Goal: Find specific page/section: Find specific page/section

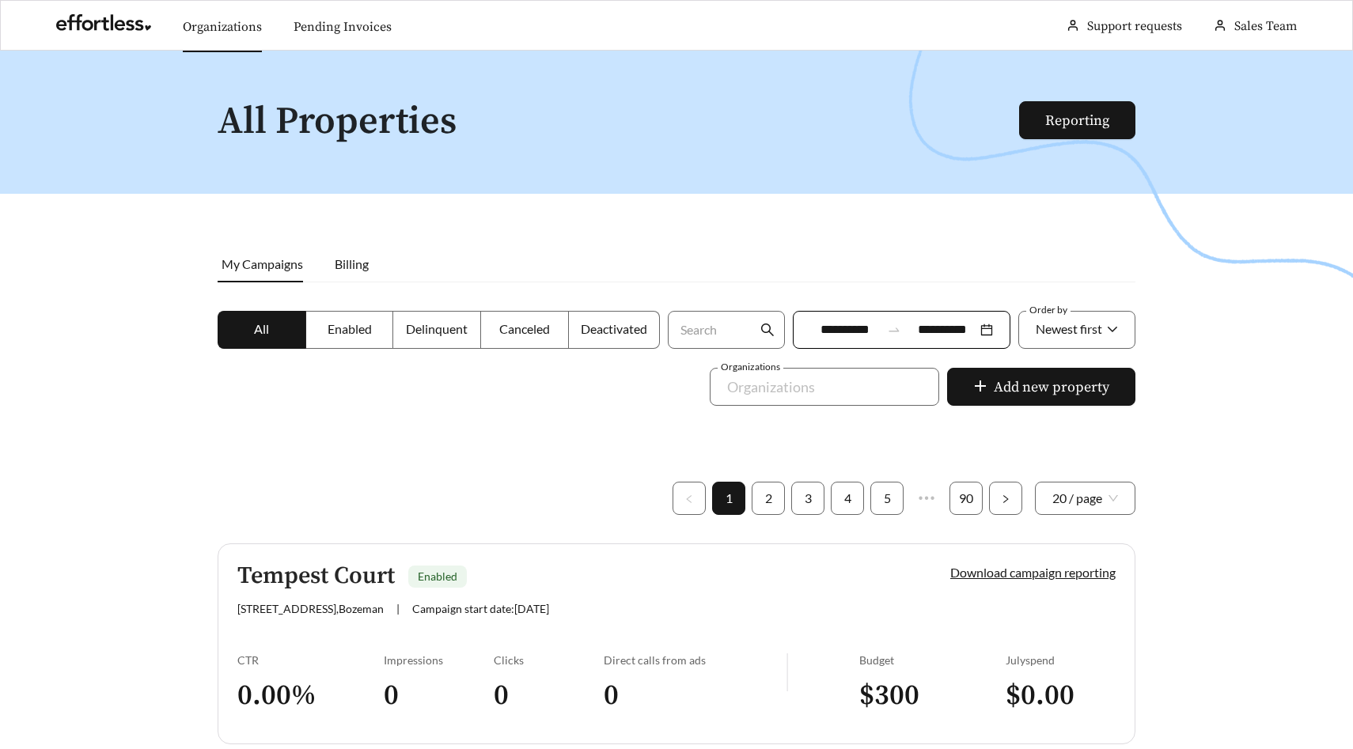
click at [228, 26] on link "Organizations" at bounding box center [222, 27] width 79 height 16
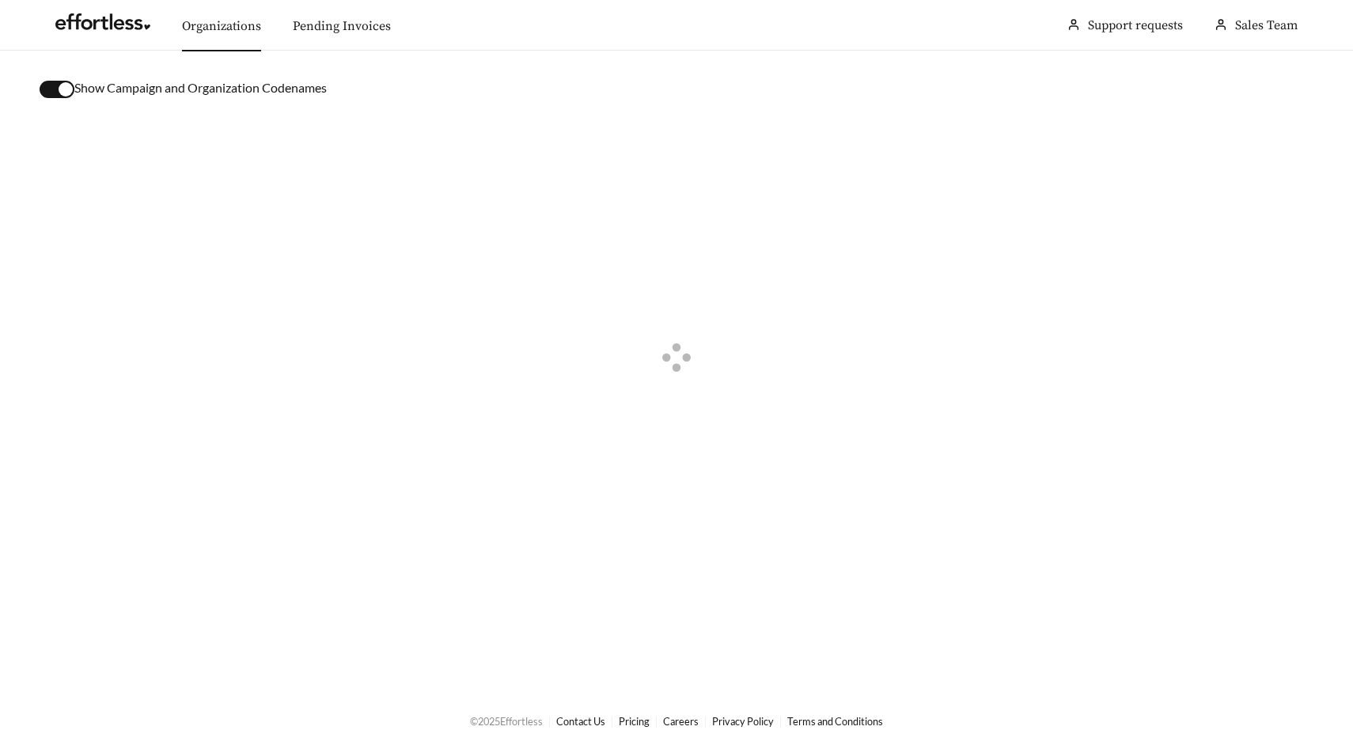
click at [62, 94] on div "button" at bounding box center [66, 89] width 14 height 14
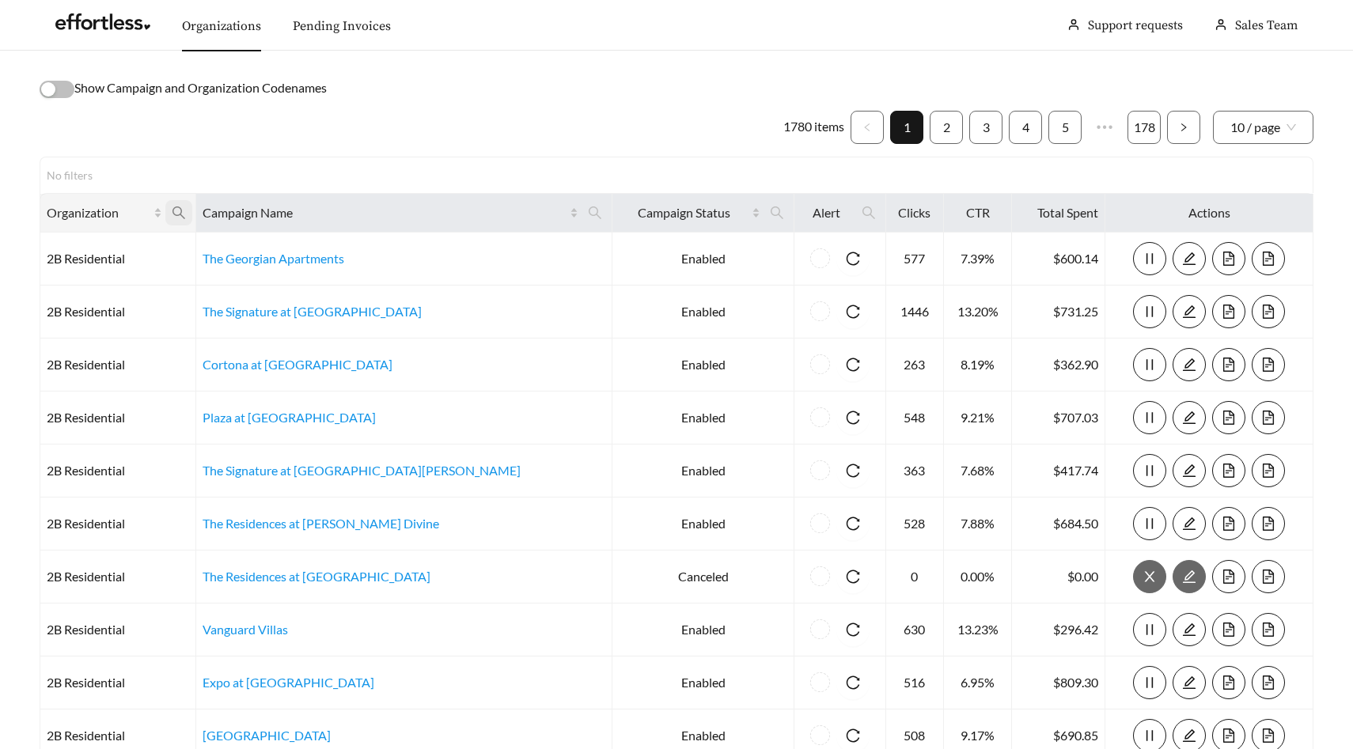
click at [186, 218] on icon "search" at bounding box center [179, 213] width 14 height 14
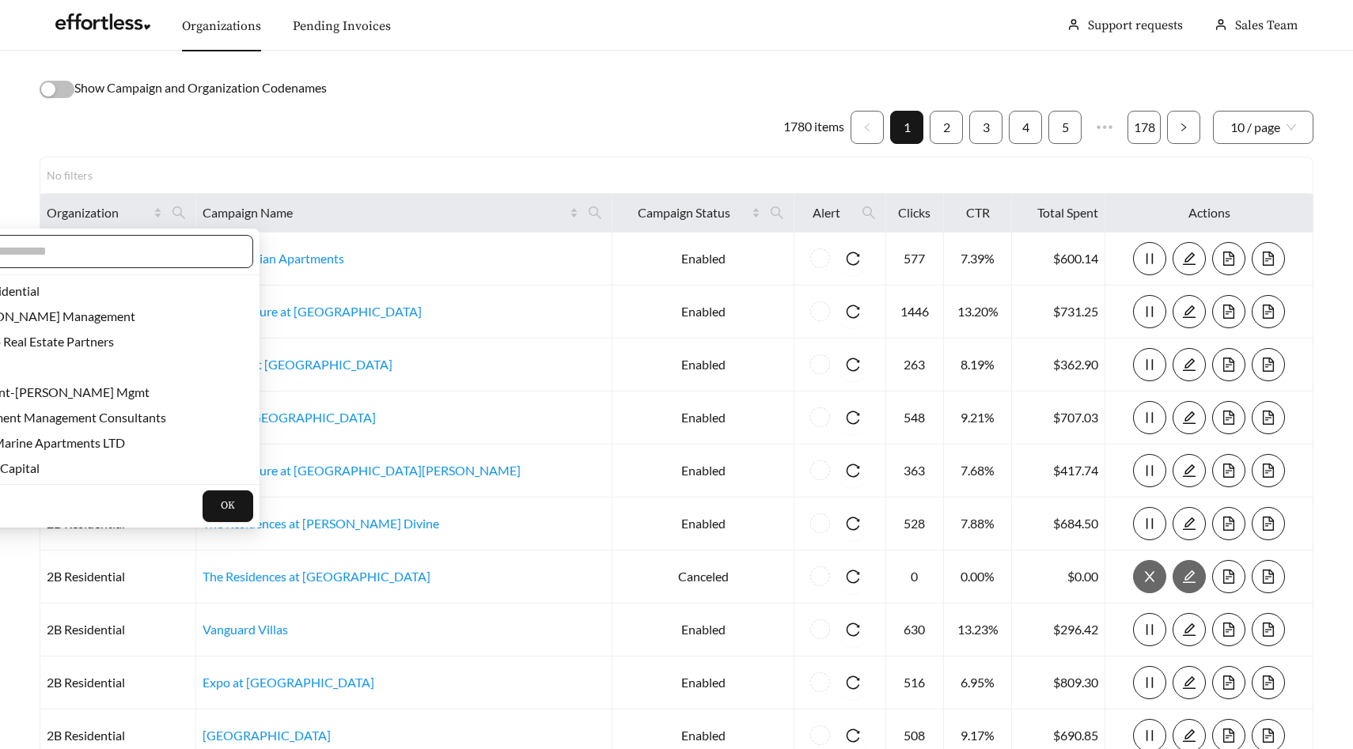
click at [176, 245] on input "text" at bounding box center [99, 251] width 271 height 19
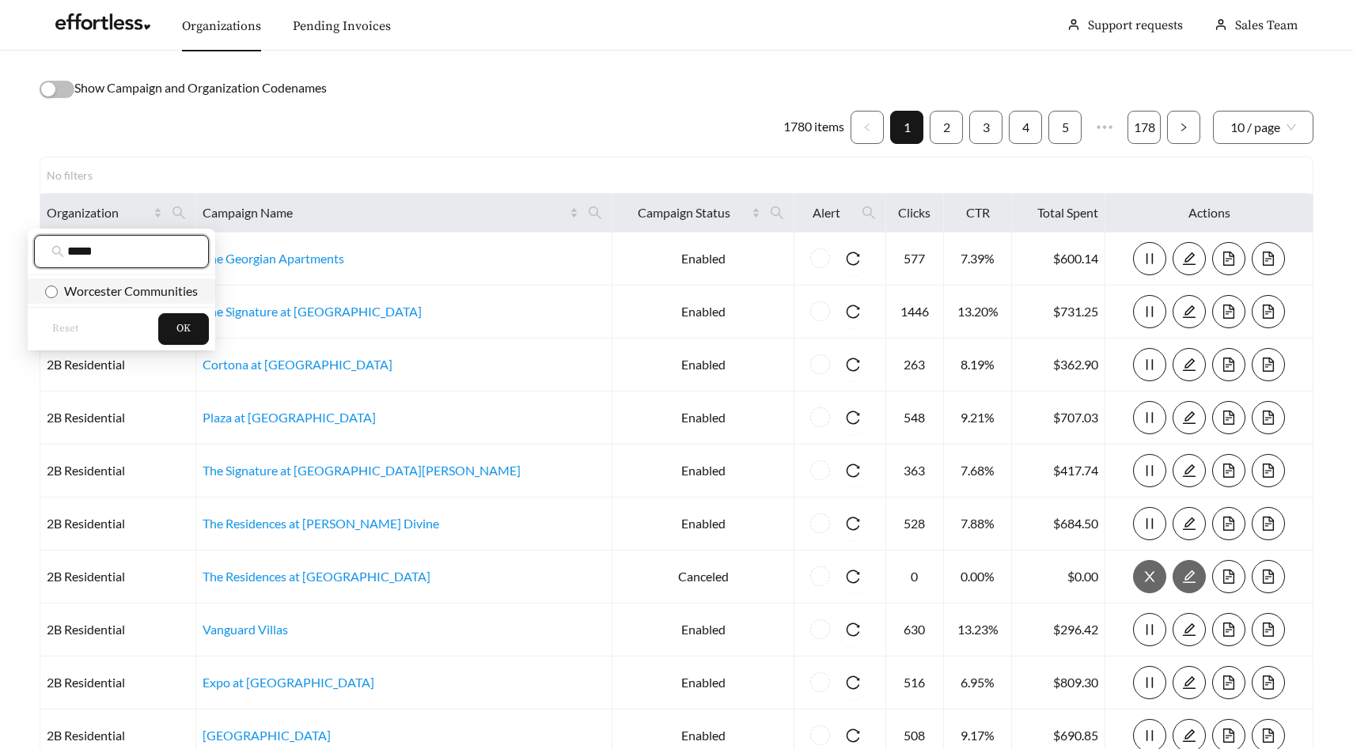
type input "*****"
click at [176, 296] on span "Worcester Communities" at bounding box center [128, 290] width 140 height 15
click at [188, 313] on button "OK" at bounding box center [183, 329] width 51 height 32
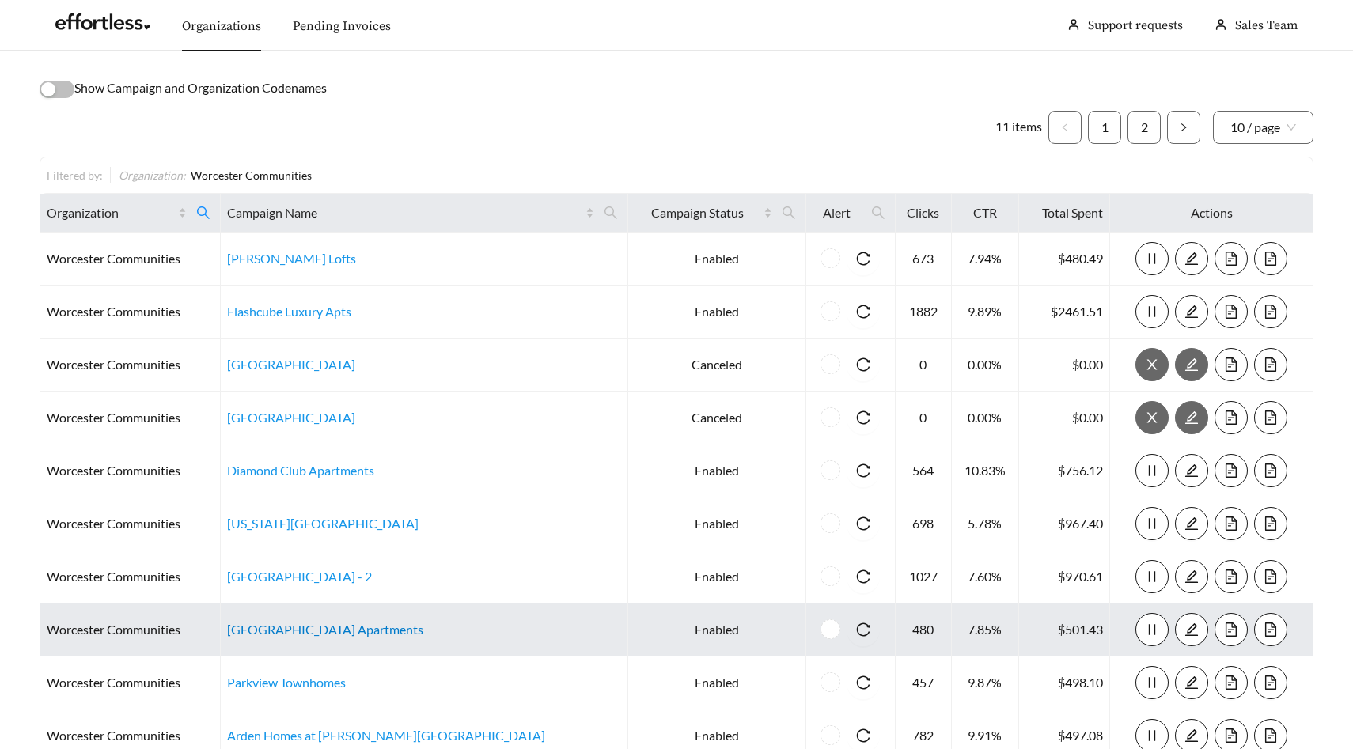
click at [312, 633] on link "[GEOGRAPHIC_DATA] Apartments" at bounding box center [325, 629] width 196 height 15
